Goal: Information Seeking & Learning: Learn about a topic

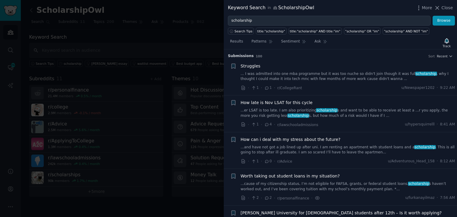
scroll to position [1352, 0]
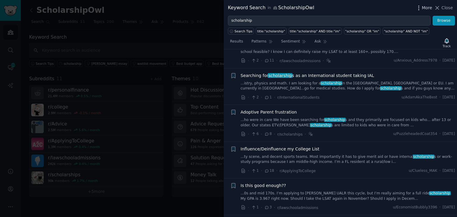
click at [425, 7] on span "More" at bounding box center [427, 8] width 10 height 6
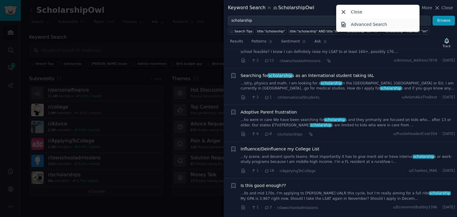
click at [369, 29] on link "Advanced Search" at bounding box center [377, 24] width 81 height 12
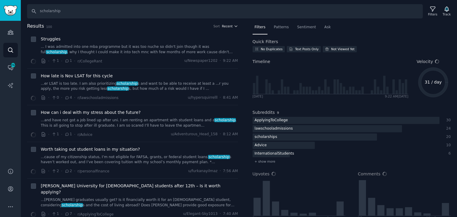
click at [234, 24] on icon "button" at bounding box center [236, 26] width 4 height 4
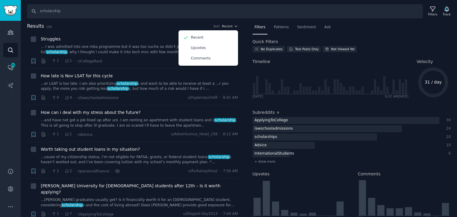
click at [179, 23] on h2 "Results 100 Sort Recent Recent Upvotes Comments" at bounding box center [132, 26] width 211 height 7
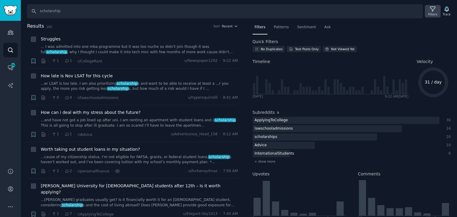
click at [430, 13] on div "Filters" at bounding box center [432, 14] width 9 height 4
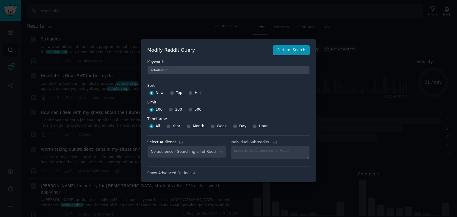
select select "e8ccb16e9e"
click at [339, 118] on div at bounding box center [228, 108] width 457 height 217
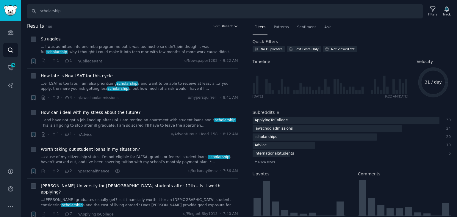
click at [230, 25] on span "Recent" at bounding box center [227, 26] width 11 height 4
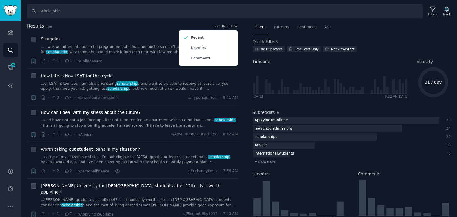
click at [230, 25] on span "Recent" at bounding box center [227, 26] width 11 height 4
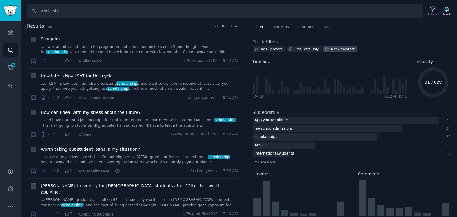
click at [332, 48] on div "Not Viewed Yet" at bounding box center [342, 49] width 23 height 4
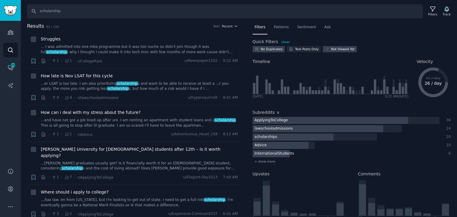
click at [261, 51] on div "No Duplicates" at bounding box center [269, 49] width 32 height 6
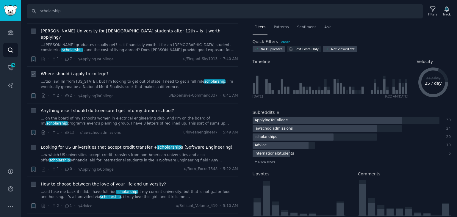
scroll to position [119, 0]
click at [99, 115] on link "... on the board of my school's women in electrical engineering club. And I'm o…" at bounding box center [139, 120] width 197 height 10
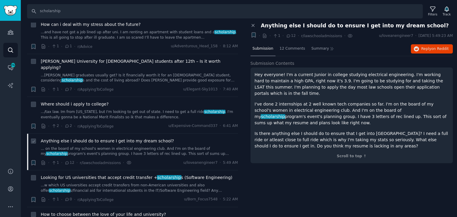
scroll to position [89, 0]
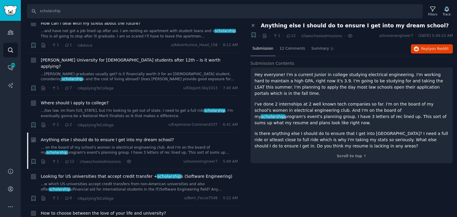
click at [73, 145] on link "... on the board of my school's women in electrical engineering club. And I'm o…" at bounding box center [139, 150] width 197 height 10
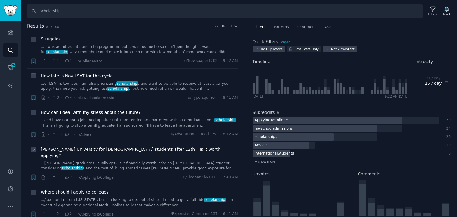
scroll to position [30, 0]
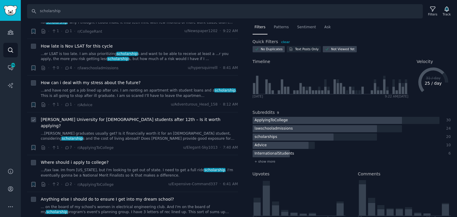
click at [68, 131] on link "...[PERSON_NAME] graduates usually get? Is it financially worth it for an [DEMO…" at bounding box center [139, 136] width 197 height 10
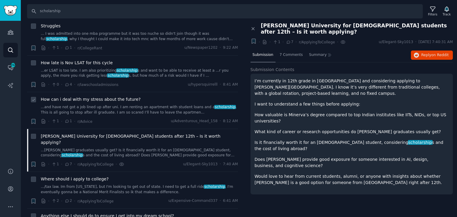
scroll to position [30, 0]
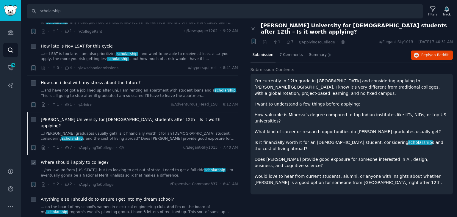
click at [77, 159] on span "Where should i apply to college?" at bounding box center [75, 162] width 68 height 6
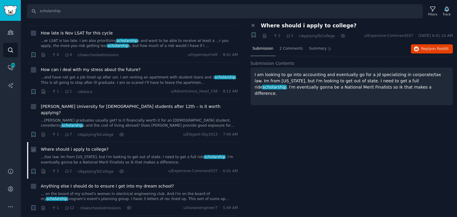
scroll to position [59, 0]
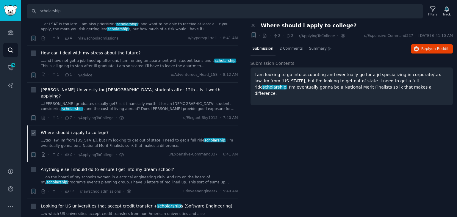
click at [74, 138] on link ".../tax law. Im from [US_STATE], but I'm looking to get out of state. I need to…" at bounding box center [139, 143] width 197 height 10
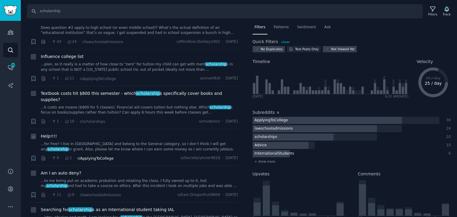
scroll to position [714, 0]
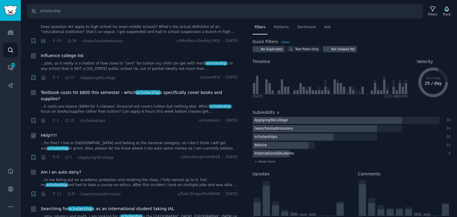
click at [122, 141] on link "...for free? I live in [GEOGRAPHIC_DATA] and belong to the General category, so…" at bounding box center [139, 146] width 197 height 10
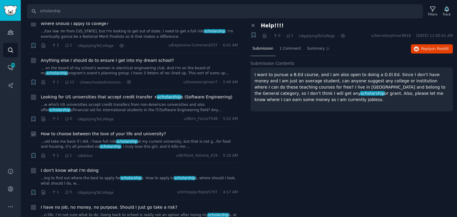
scroll to position [178, 0]
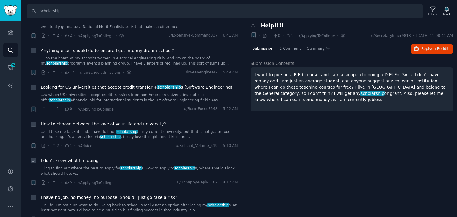
click at [109, 166] on link "...ing to find out where the best to apply for scholarship s. How to apply to s…" at bounding box center [139, 171] width 197 height 10
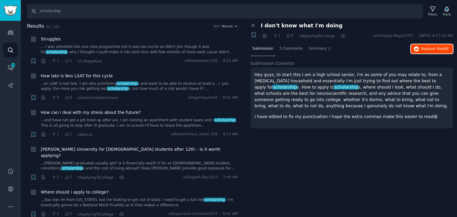
click at [427, 48] on span "Reply on Reddit" at bounding box center [434, 48] width 27 height 5
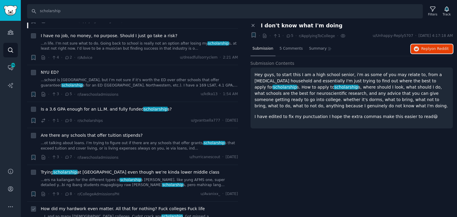
scroll to position [357, 0]
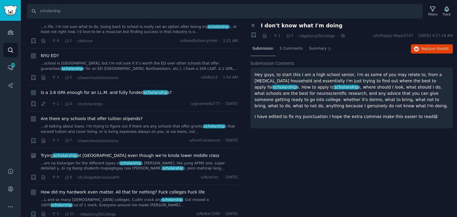
click at [155, 161] on link "...ers na kailangan for the different types of scholarship s [PERSON_NAME], lik…" at bounding box center [139, 166] width 197 height 10
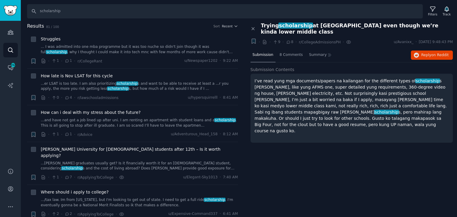
click at [320, 26] on span "Trying scholarship at [GEOGRAPHIC_DATA] even though we’re kinda lower middle cl…" at bounding box center [357, 29] width 192 height 12
copy span "ateneo"
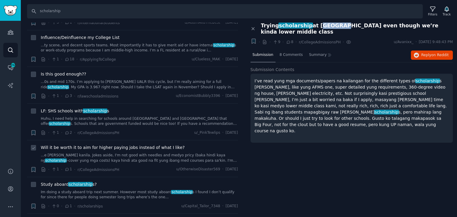
scroll to position [952, 0]
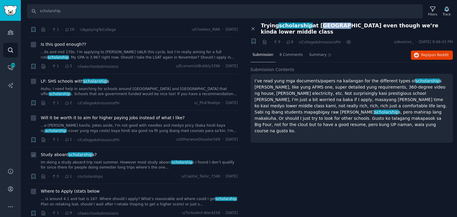
click at [108, 160] on link "Im doing a study aboard trip next summer. However most study aboard scholarship…" at bounding box center [139, 165] width 197 height 10
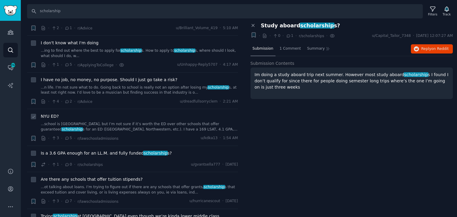
scroll to position [297, 0]
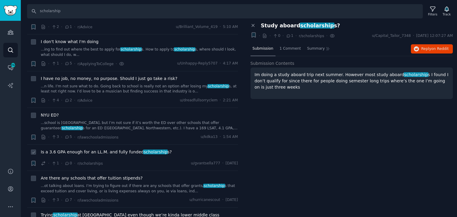
click at [152, 149] on span "Is a 3.6 GPA enough for an LL.M. and fully funded scholarship s?" at bounding box center [106, 152] width 131 height 6
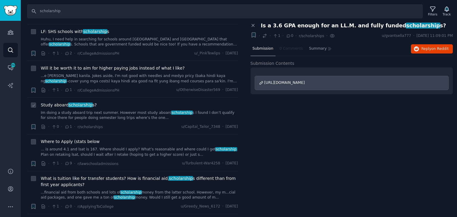
scroll to position [1011, 0]
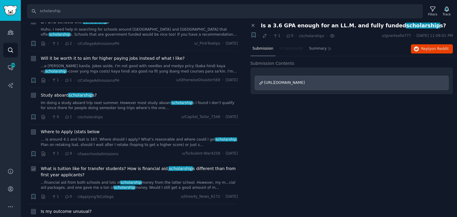
click at [133, 180] on link "...financial aid from both schools and lots of scholarship money from the latte…" at bounding box center [139, 185] width 197 height 10
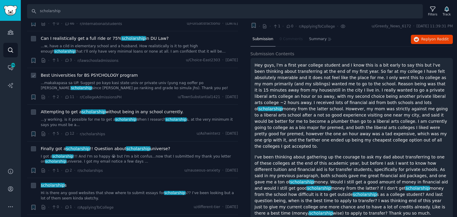
scroll to position [1755, 0]
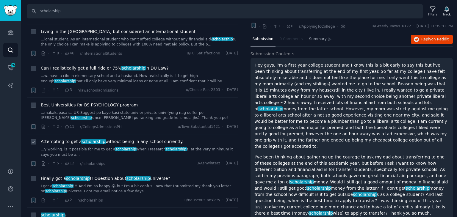
click at [59, 147] on link "...y working. is it possible for me to get a scholarship When I research schola…" at bounding box center [139, 152] width 197 height 10
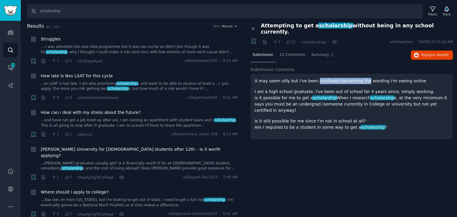
drag, startPoint x: 311, startPoint y: 73, endPoint x: 355, endPoint y: 74, distance: 44.3
click at [355, 78] on p "It may seem silly but I've been confused concerning the wording I'm seeing onli…" at bounding box center [352, 81] width 194 height 6
click at [323, 24] on span "scholarship" at bounding box center [335, 26] width 35 height 6
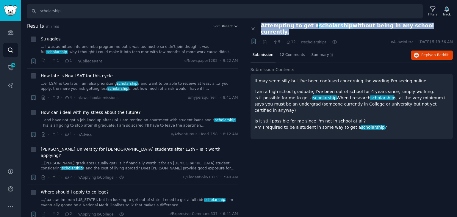
click at [323, 24] on span "scholarship" at bounding box center [335, 26] width 35 height 6
copy div "Attempting to get a scholarship without being in any school currently. +"
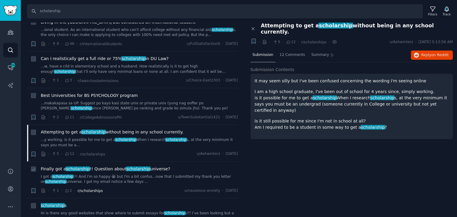
scroll to position [1774, 0]
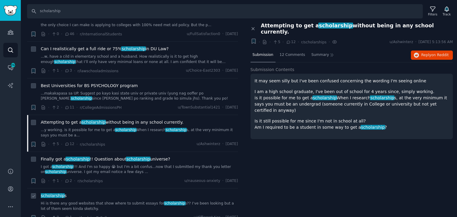
click at [86, 201] on link "Hi is there any good websites that show where to submit essays for scholarship …" at bounding box center [139, 206] width 197 height 10
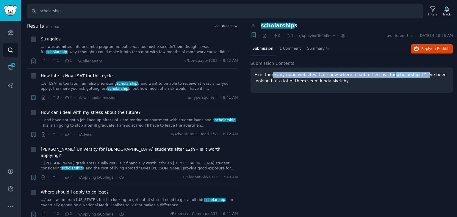
drag, startPoint x: 270, startPoint y: 75, endPoint x: 408, endPoint y: 74, distance: 138.0
click at [408, 74] on p "Hi is there any good websites that show where to submit essays for scholarship …" at bounding box center [352, 78] width 194 height 12
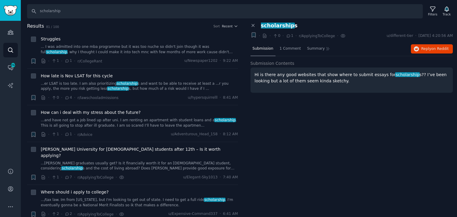
click at [272, 115] on div "Close panel scholarship s Bookmark this conversation + · · 0 · 1 · r/ApplyingTo…" at bounding box center [351, 120] width 211 height 195
